Goal: Information Seeking & Learning: Find contact information

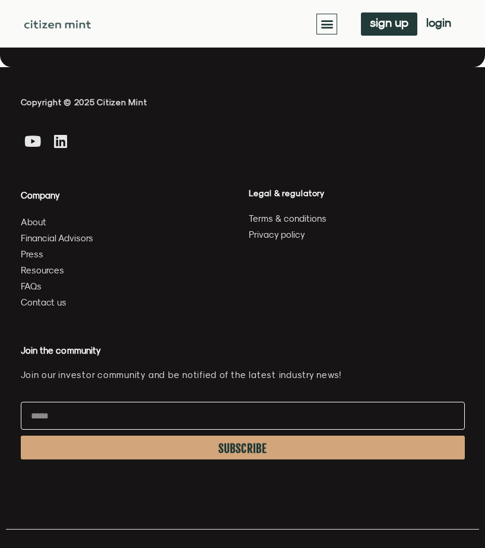
scroll to position [3412, 0]
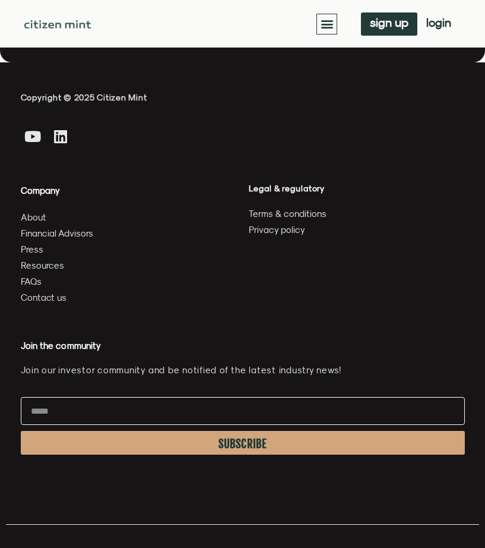
click at [29, 210] on span "About" at bounding box center [34, 217] width 26 height 15
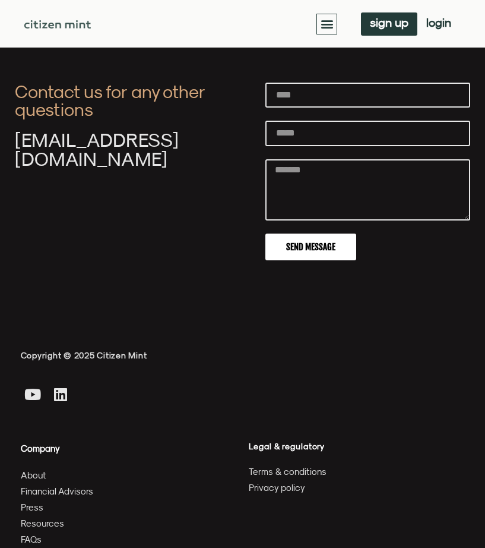
scroll to position [4001, 0]
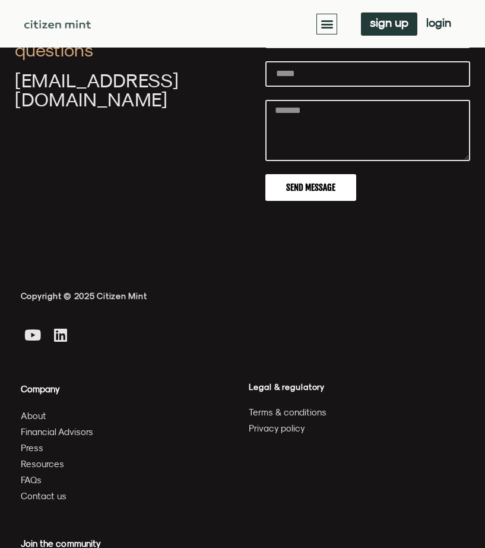
click at [29, 408] on span "About" at bounding box center [34, 415] width 26 height 15
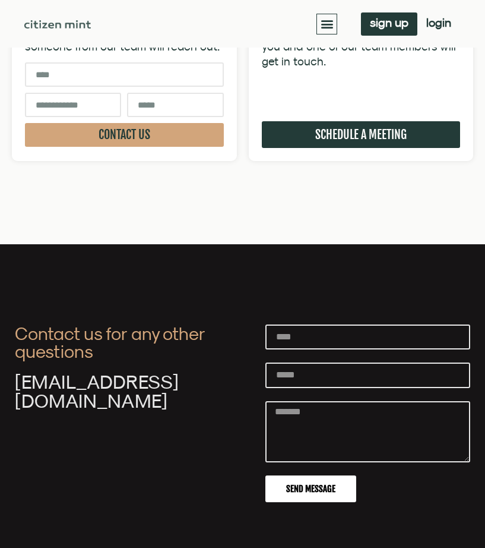
scroll to position [3933, 0]
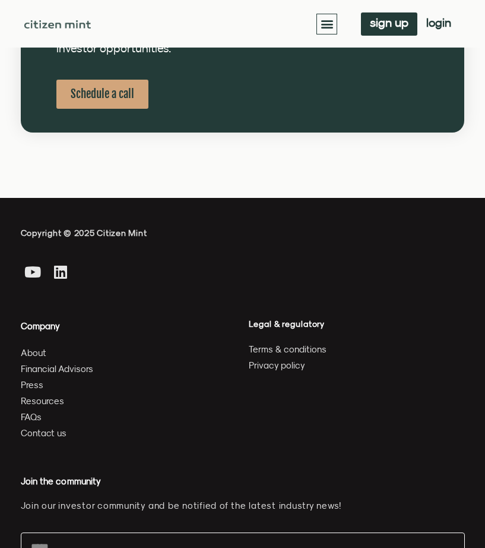
scroll to position [772, 0]
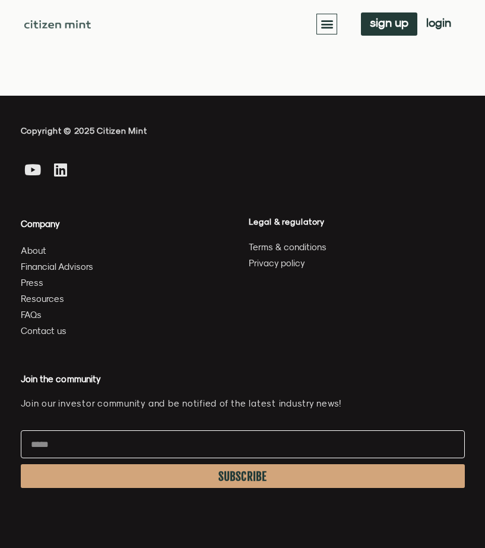
click at [284, 239] on span "Terms & conditions" at bounding box center [288, 246] width 78 height 15
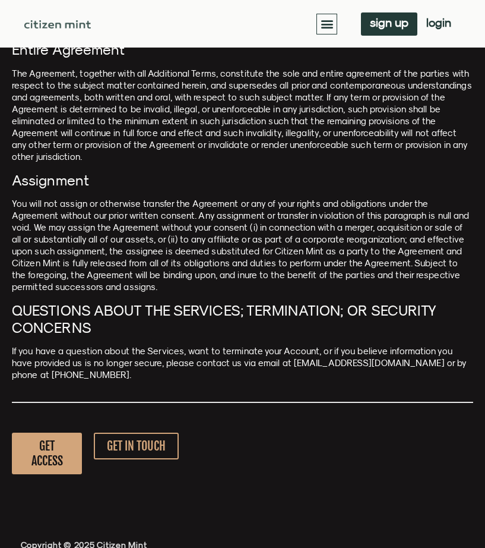
scroll to position [5108, 0]
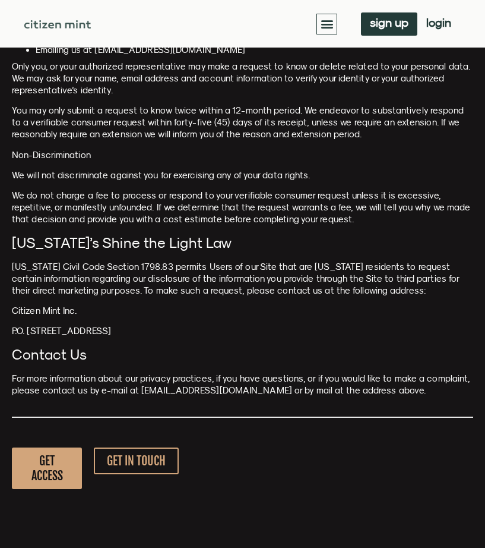
scroll to position [2970, 0]
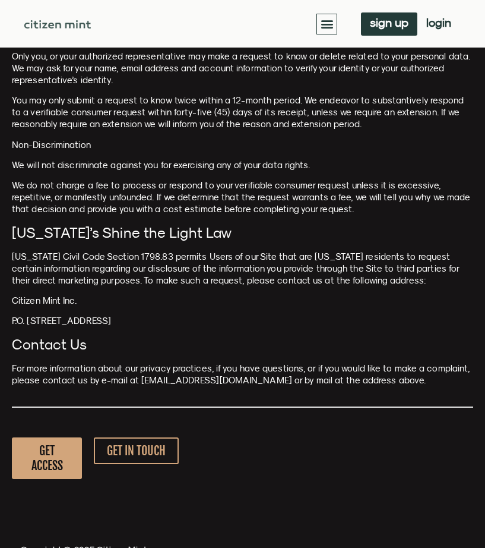
drag, startPoint x: 13, startPoint y: 357, endPoint x: 177, endPoint y: 362, distance: 164.0
click at [177, 327] on p "P.O. [STREET_ADDRESS]" at bounding box center [243, 321] width 462 height 12
copy p "P.O. [STREET_ADDRESS]"
